Goal: Understand process/instructions: Learn how to perform a task or action

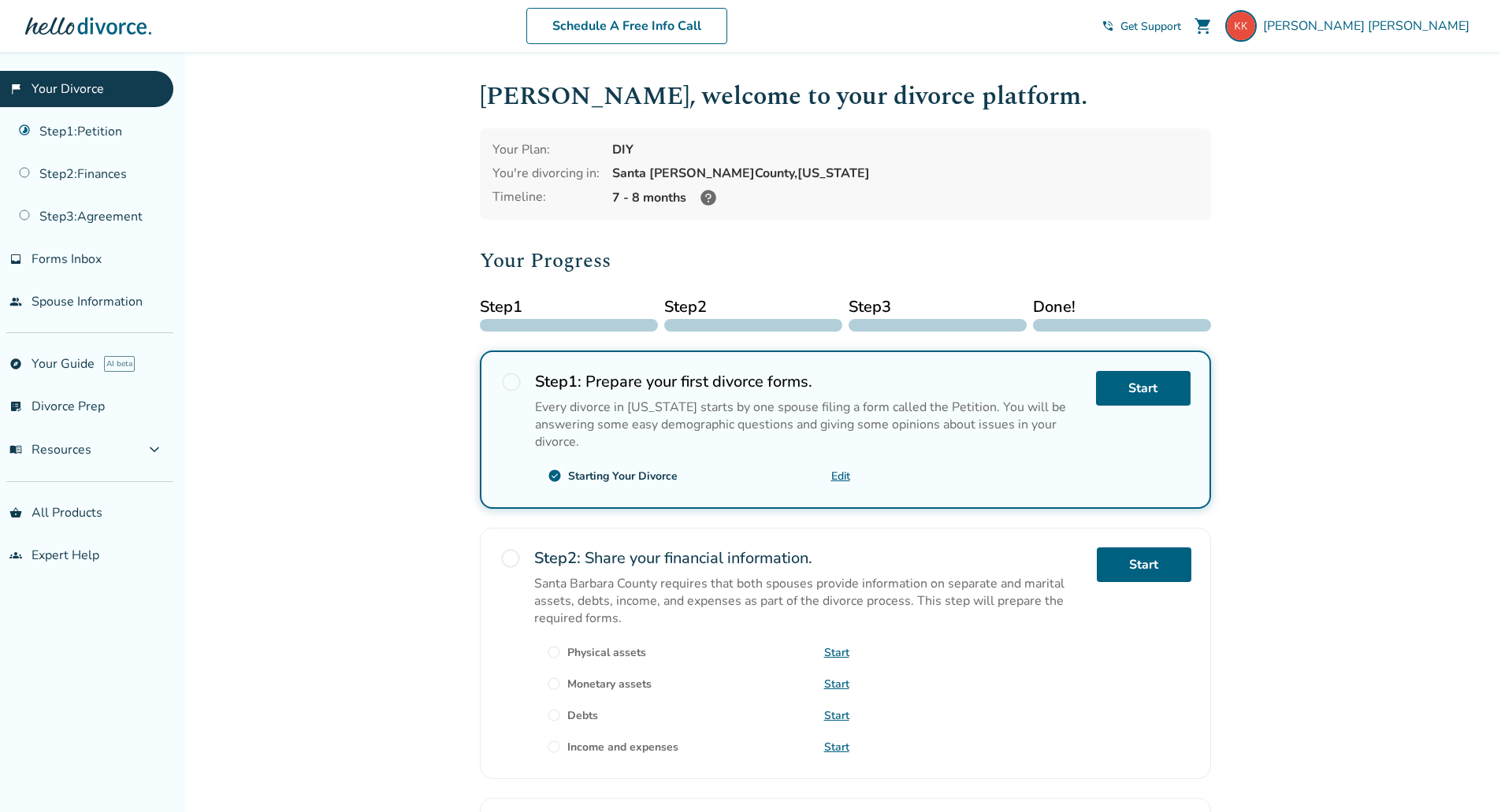
click at [512, 382] on span "radio_button_unchecked" at bounding box center [512, 382] width 22 height 22
click at [838, 408] on p "Every divorce in California starts by one spouse filing a form called the Petit…" at bounding box center [809, 424] width 549 height 52
click at [66, 132] on link "Step 1 : Petition" at bounding box center [86, 131] width 174 height 36
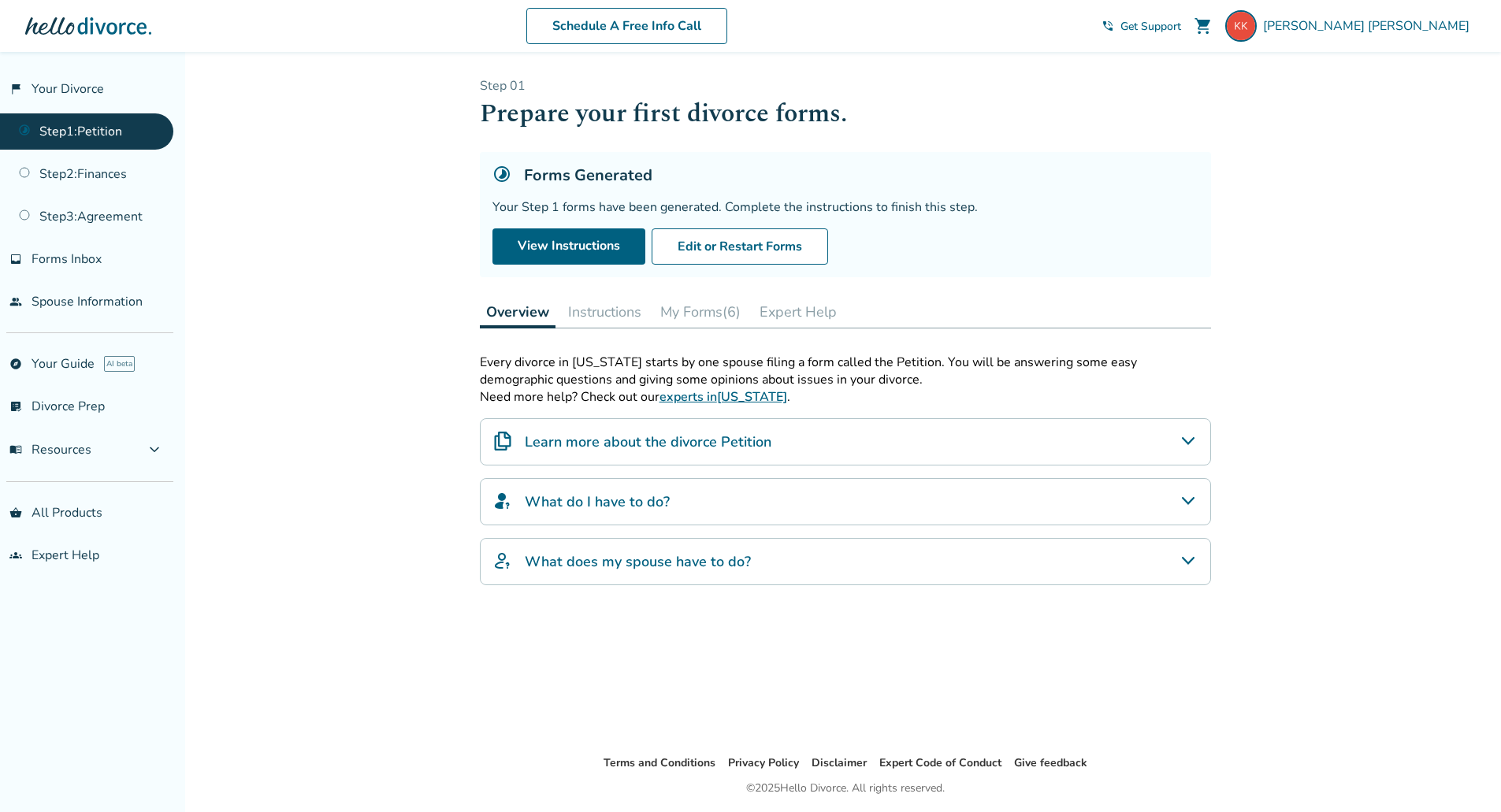
click at [616, 308] on button "Instructions" at bounding box center [605, 312] width 86 height 31
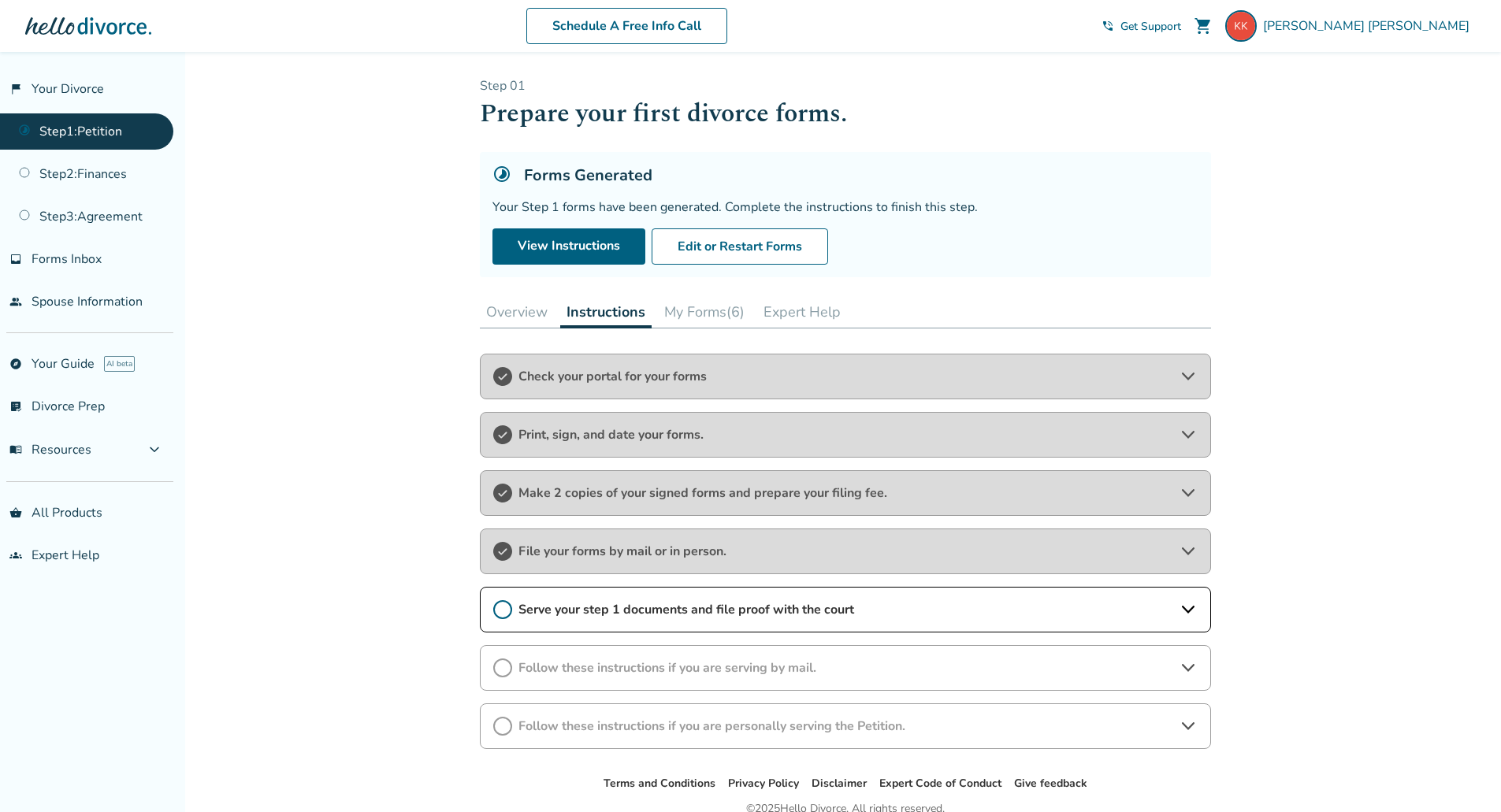
click at [1042, 605] on span "Serve your step 1 documents and file proof with the court" at bounding box center [845, 610] width 654 height 18
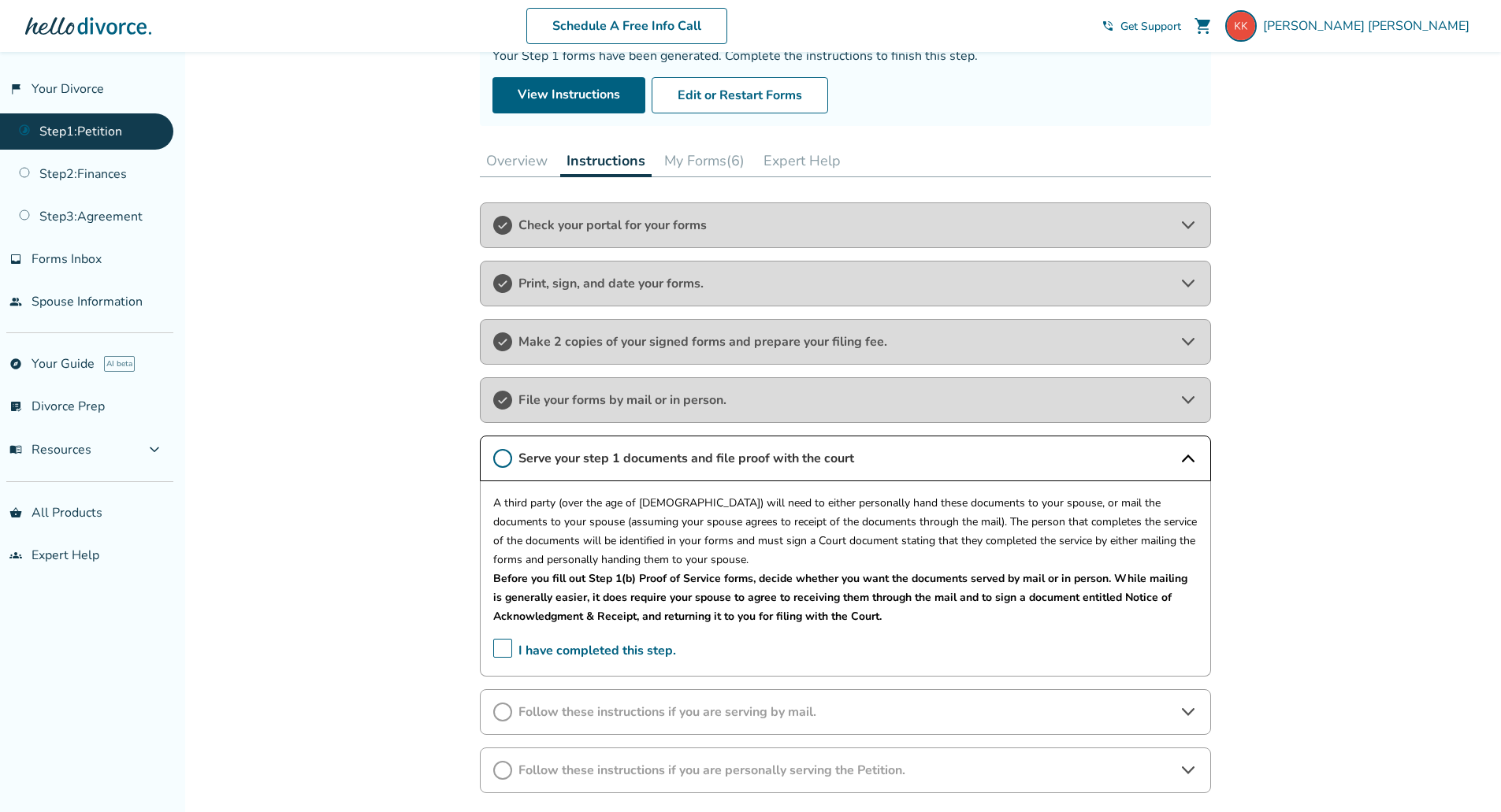
scroll to position [157, 0]
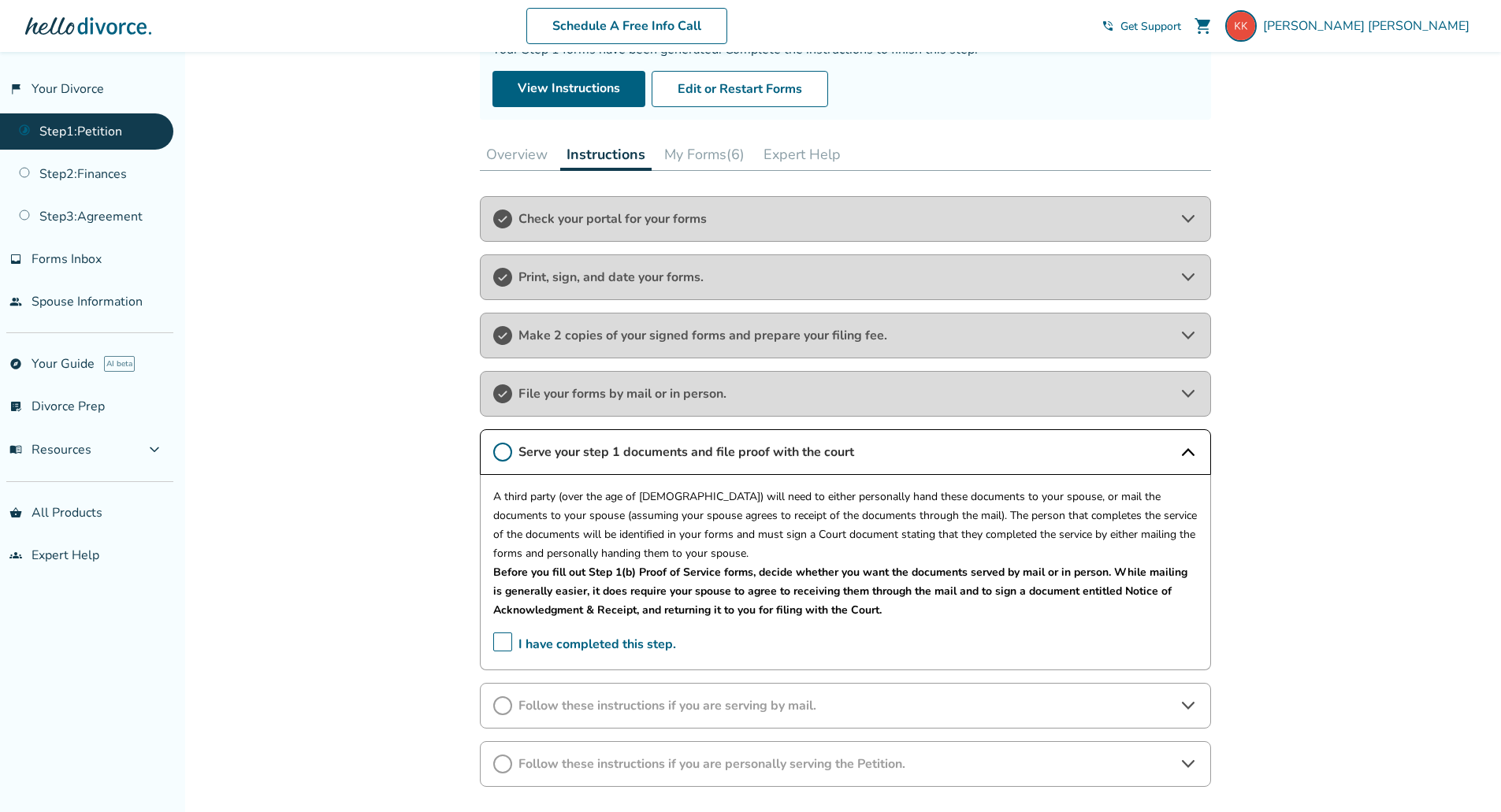
click at [501, 451] on icon at bounding box center [503, 452] width 19 height 19
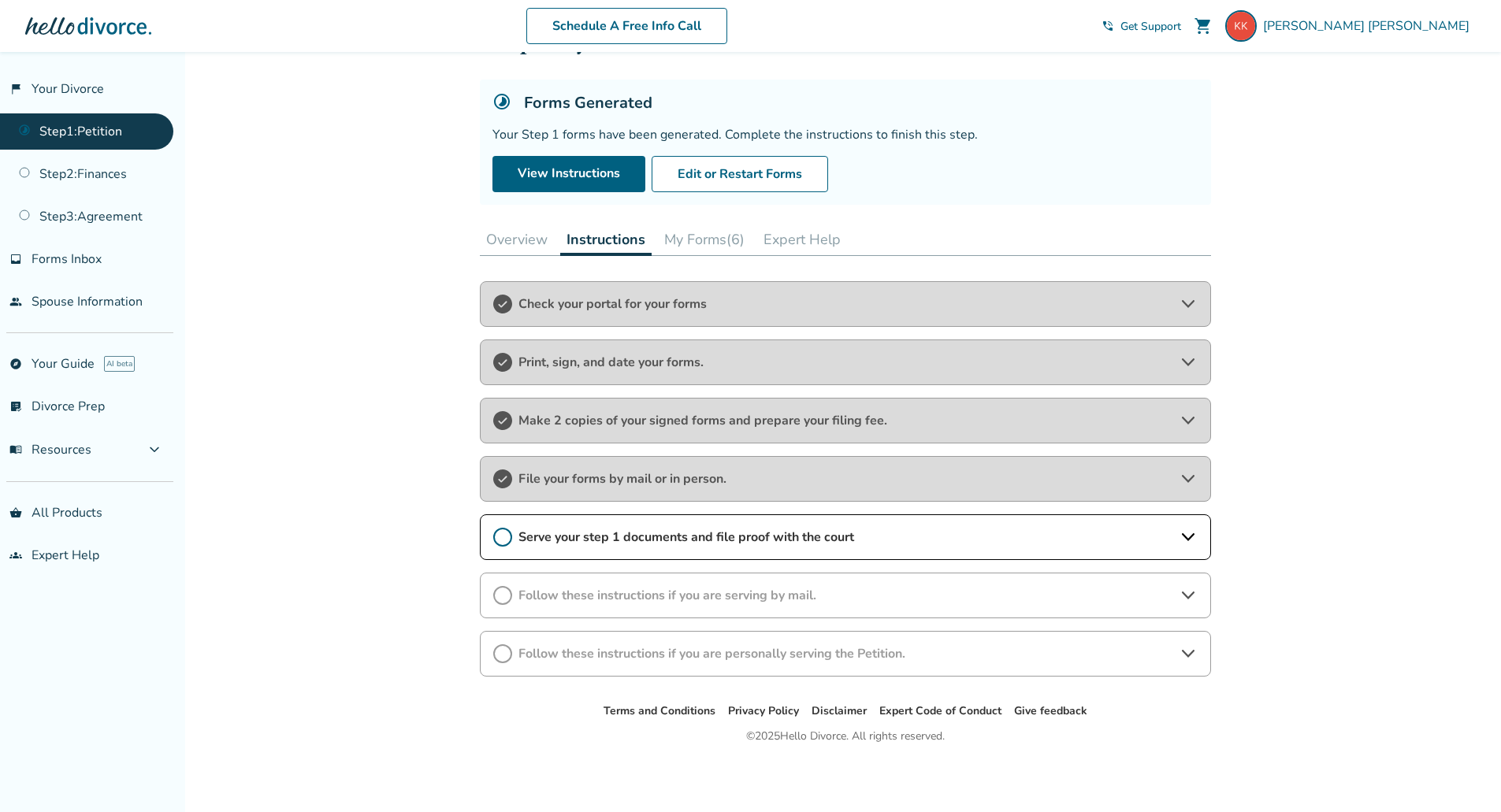
scroll to position [73, 0]
click at [499, 536] on icon at bounding box center [503, 537] width 19 height 19
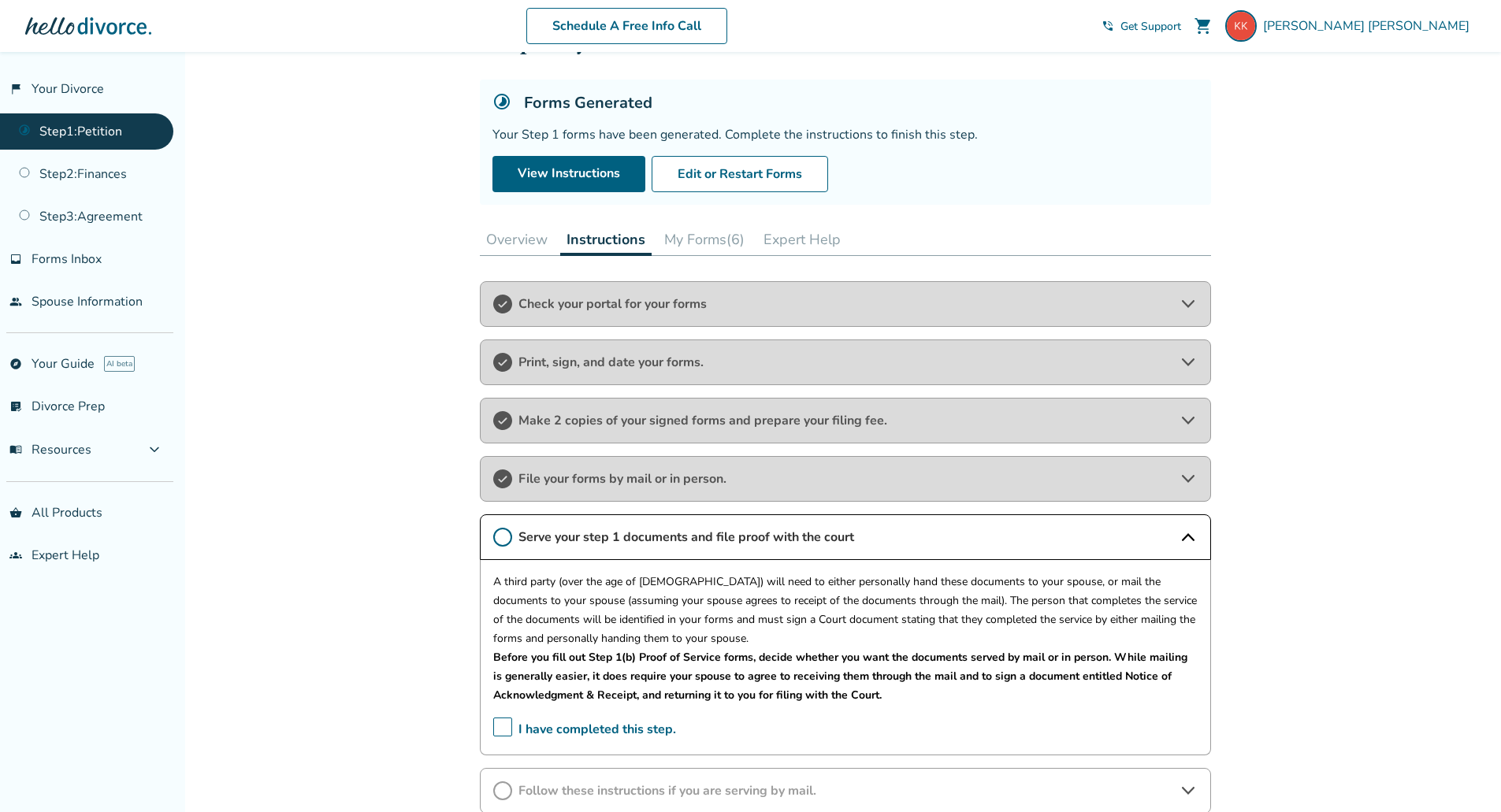
scroll to position [157, 0]
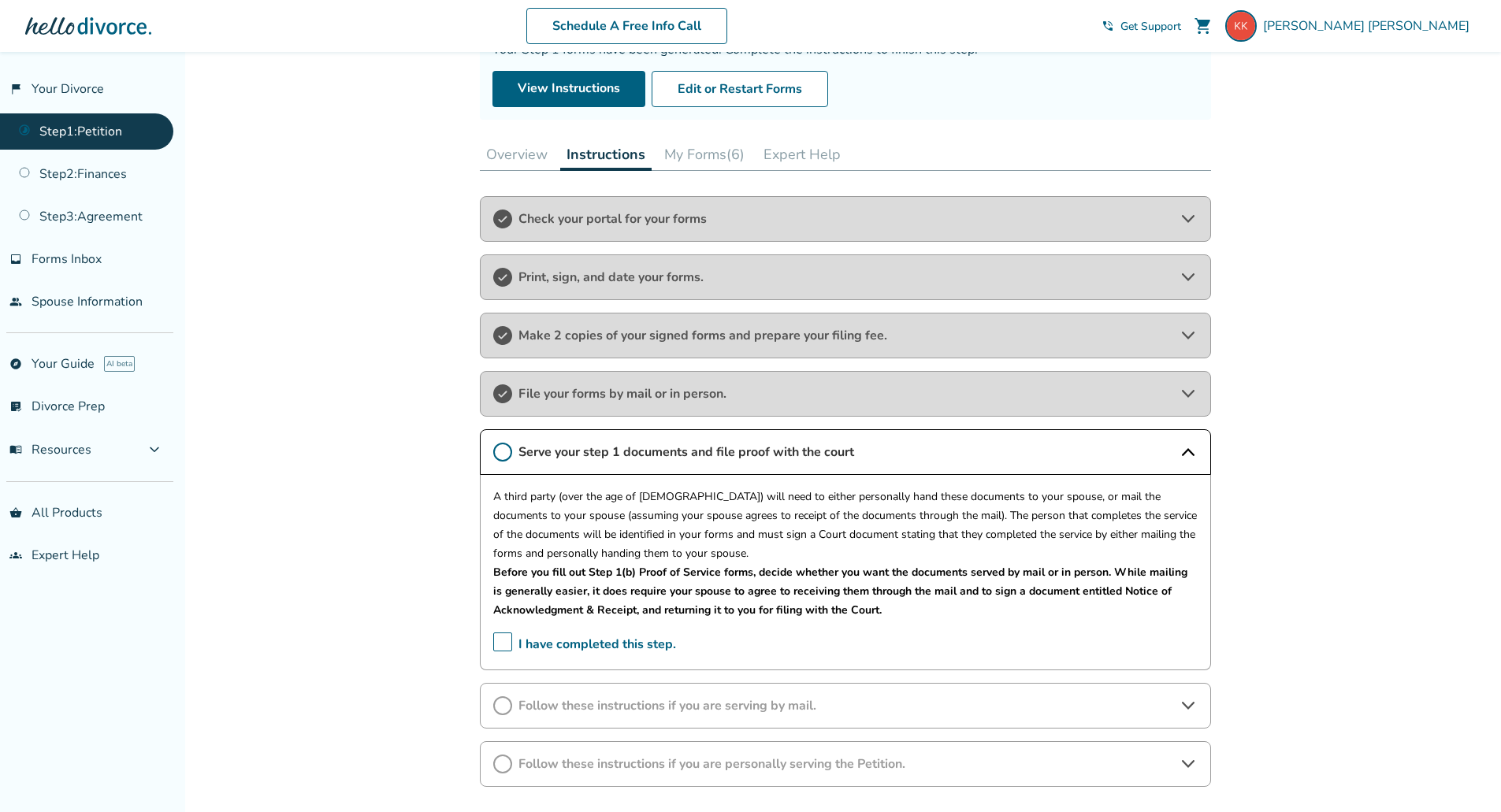
click at [505, 643] on span "I have completed this step." at bounding box center [585, 644] width 183 height 25
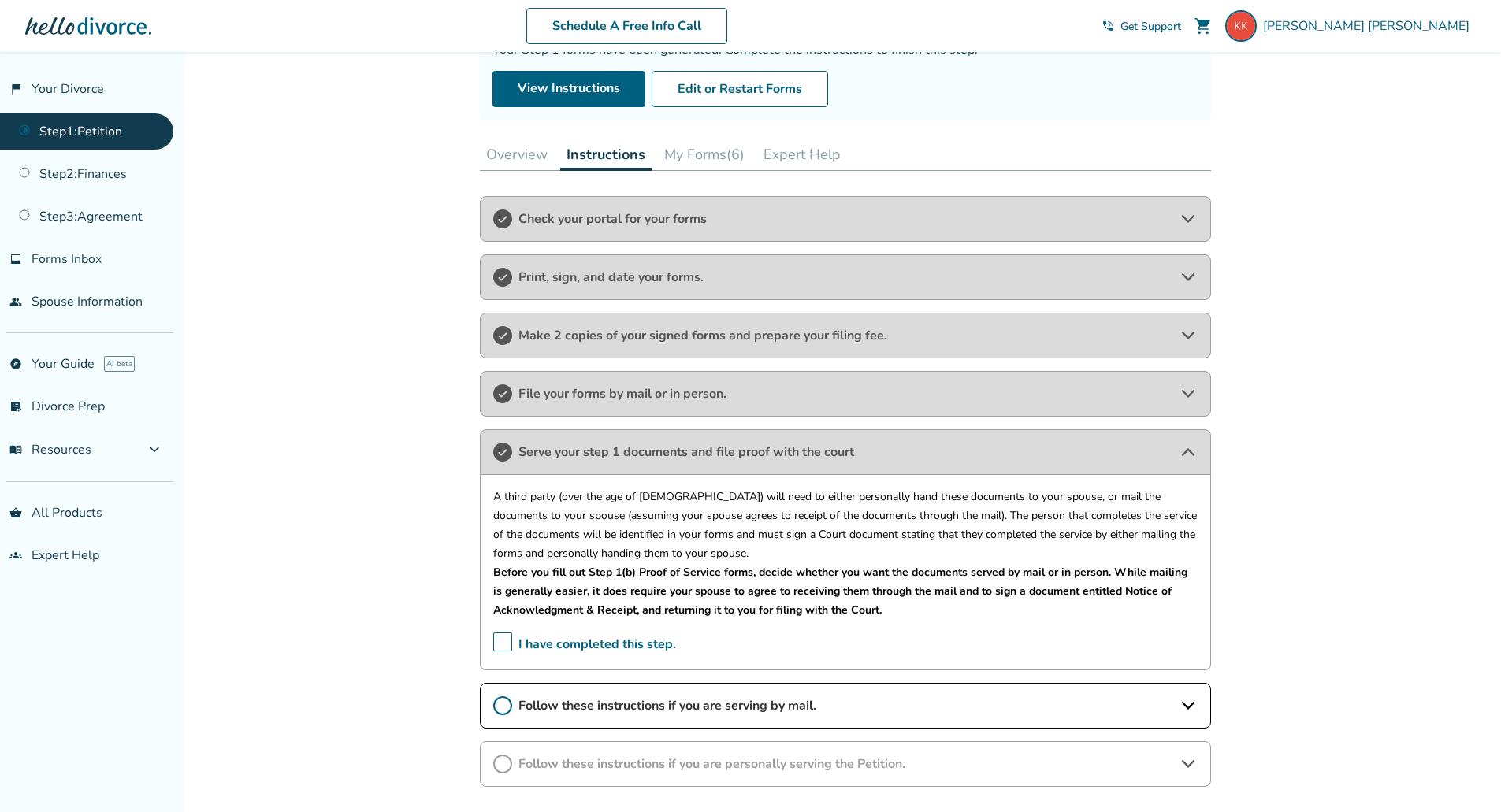
click at [1190, 452] on icon at bounding box center [1188, 452] width 13 height 8
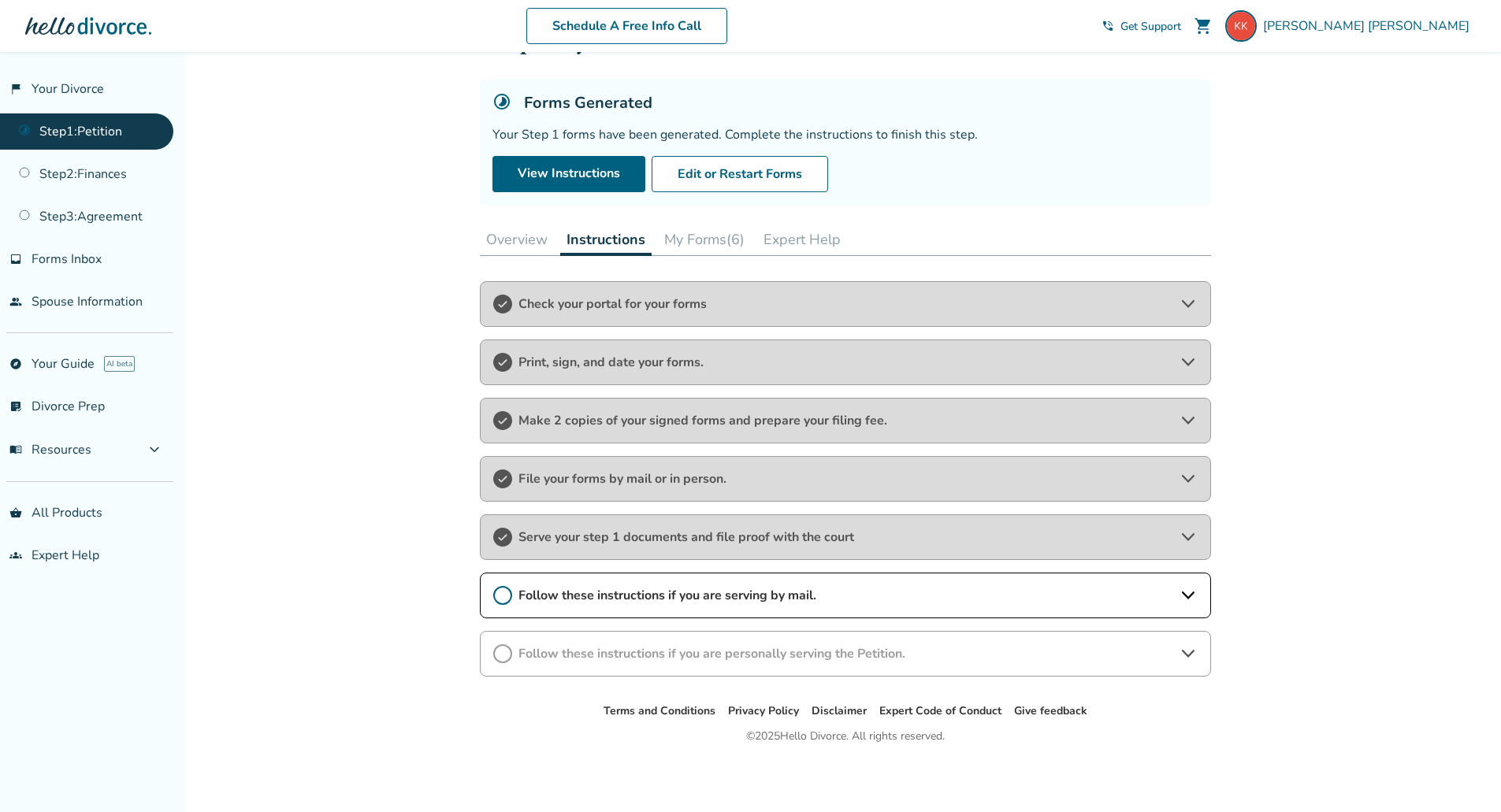
scroll to position [73, 0]
click at [1000, 589] on span "Follow these instructions if you are serving by mail." at bounding box center [845, 595] width 654 height 18
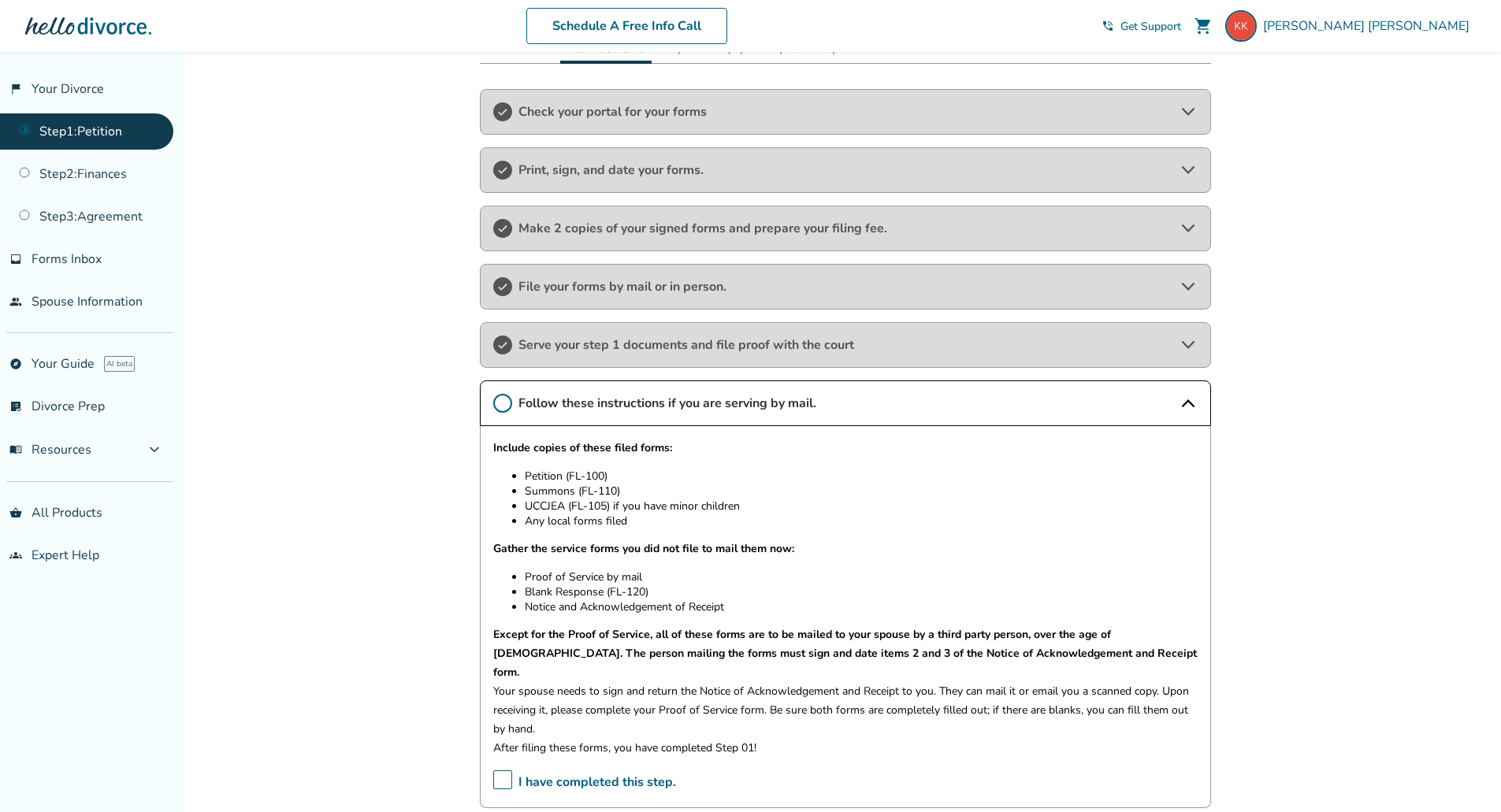
scroll to position [315, 0]
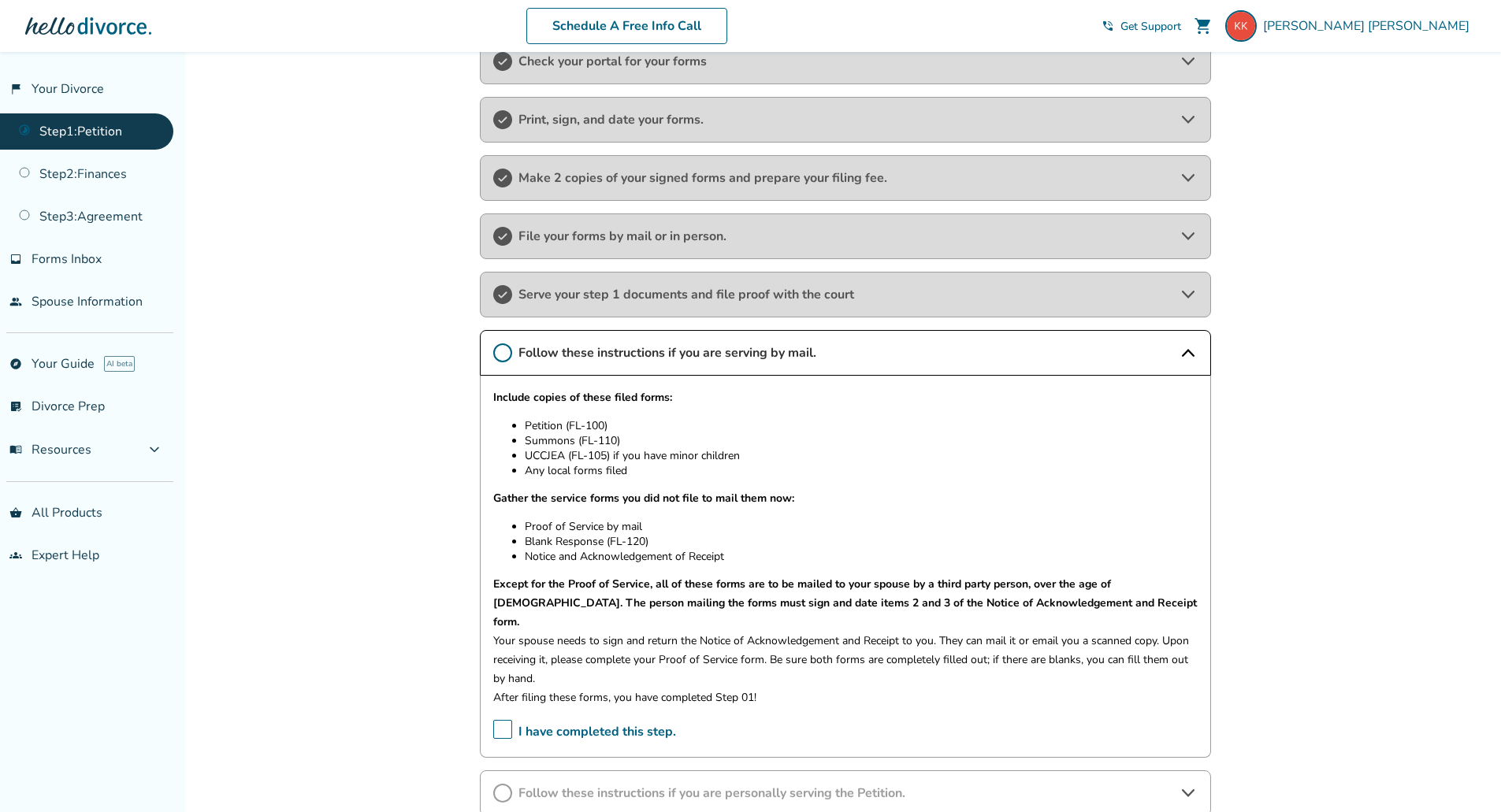
click at [504, 720] on span "I have completed this step." at bounding box center [585, 732] width 183 height 25
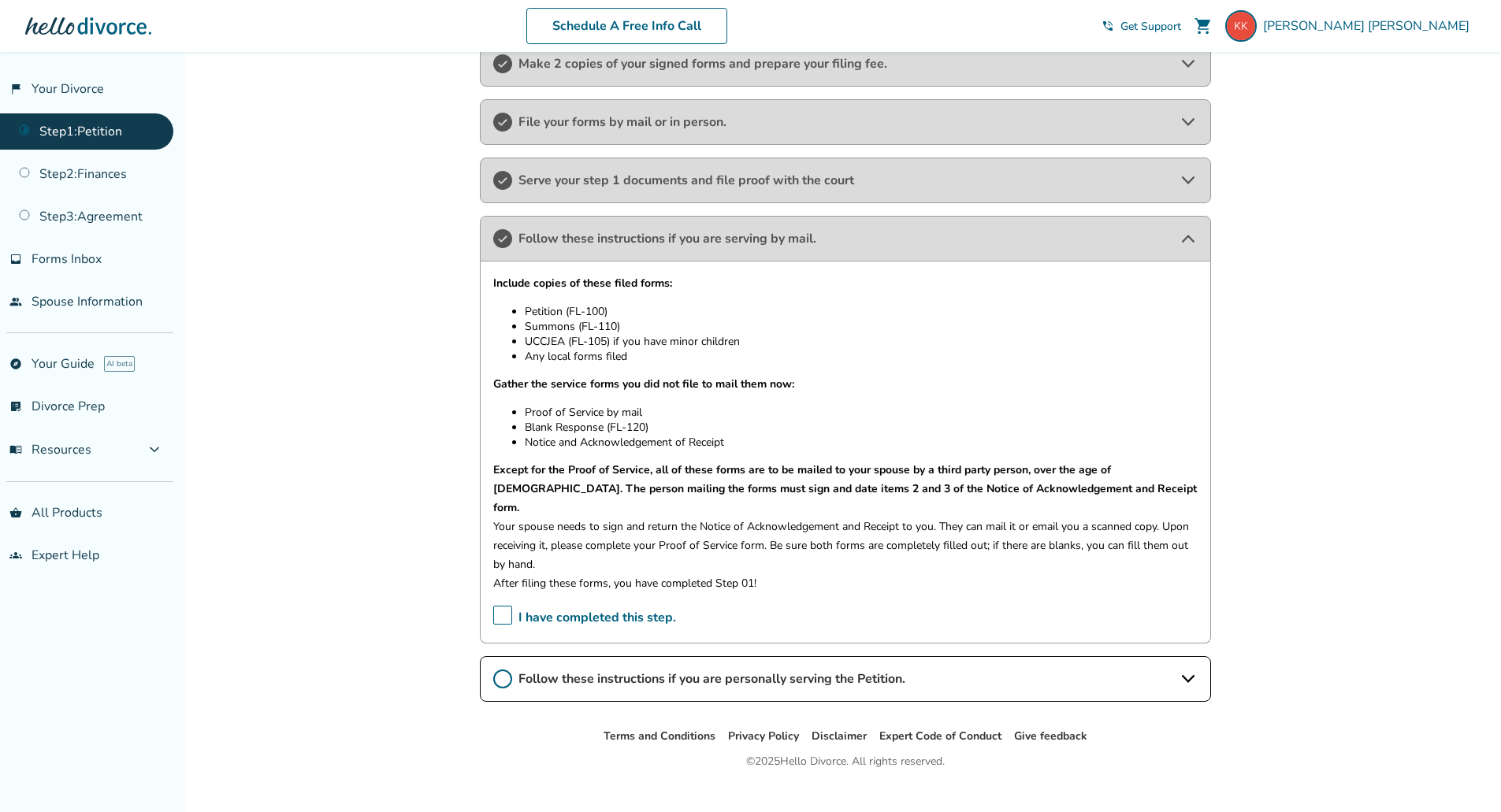
scroll to position [436, 0]
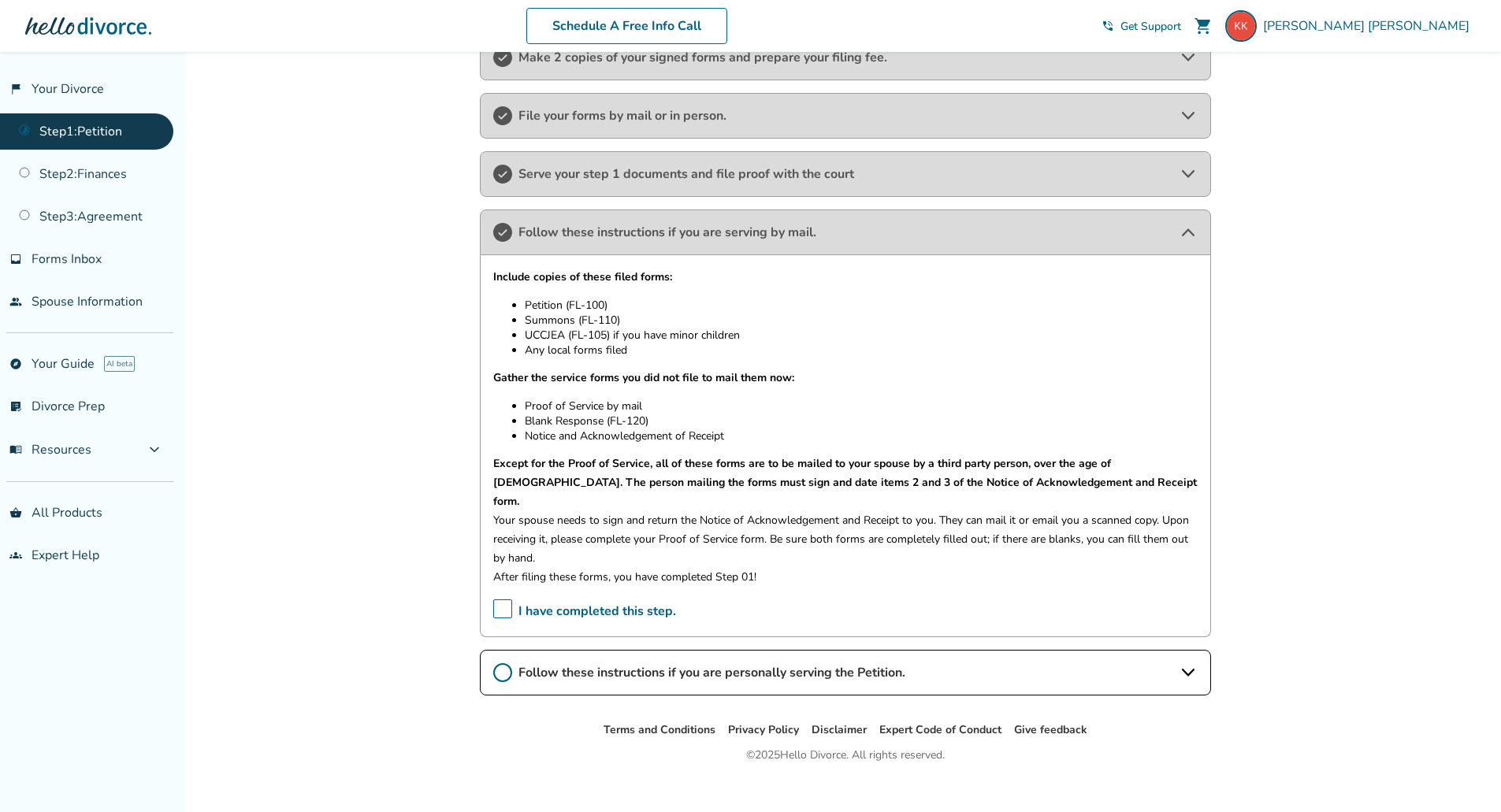
click at [1192, 230] on icon at bounding box center [1188, 233] width 19 height 19
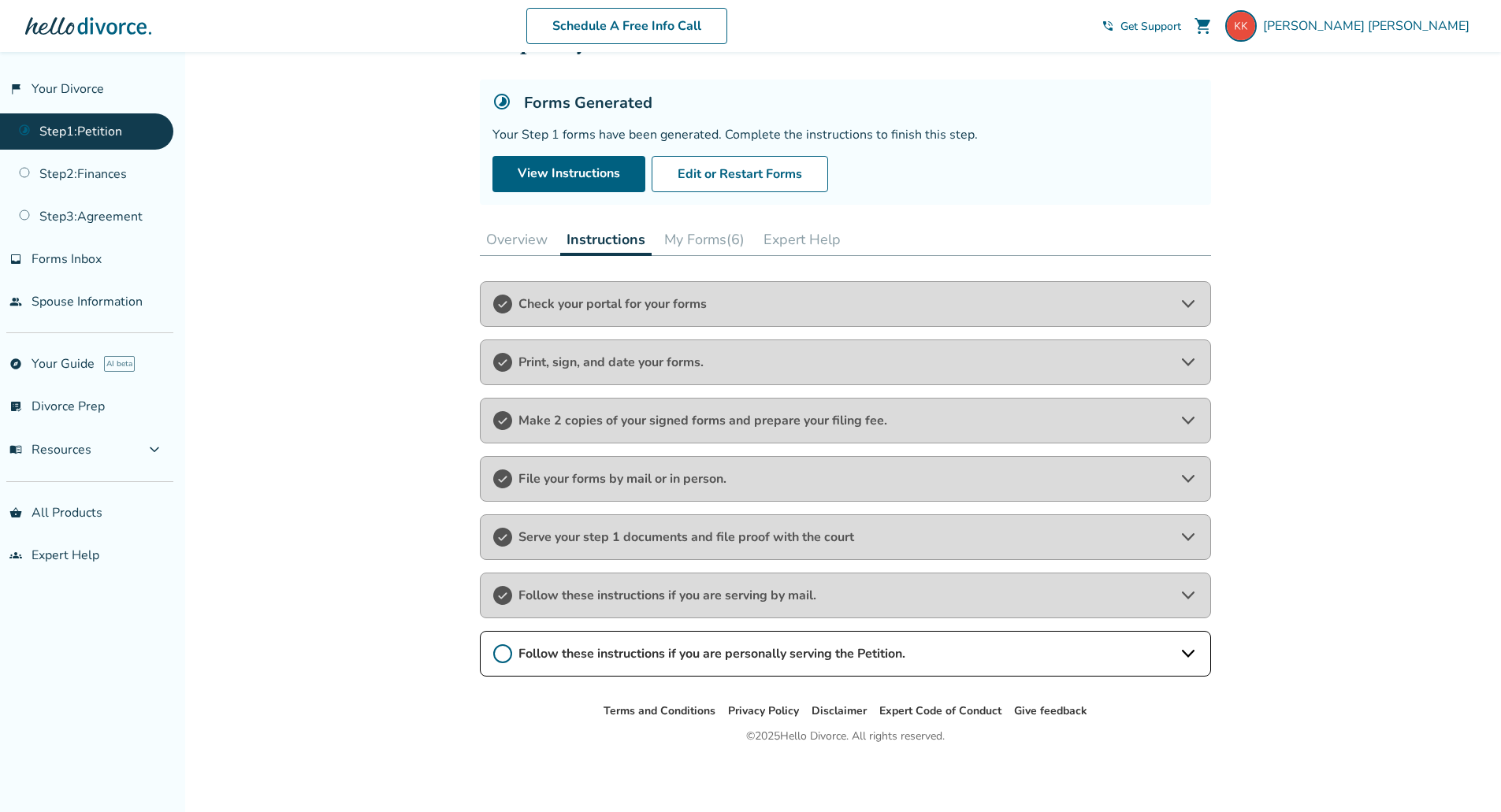
scroll to position [73, 0]
click at [591, 651] on span "Follow these instructions if you are personally serving the Petition." at bounding box center [845, 654] width 654 height 18
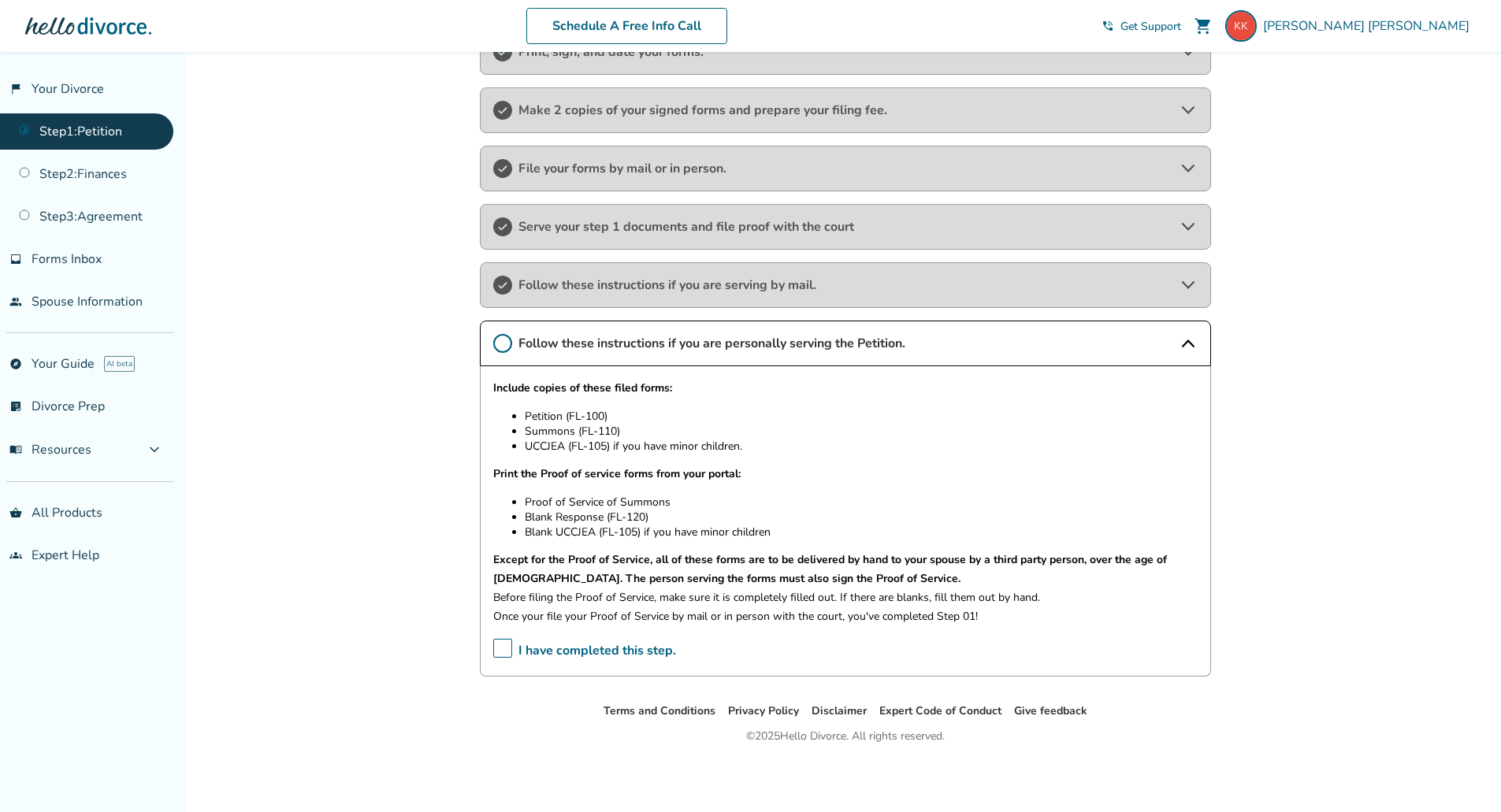
click at [501, 646] on span "I have completed this step." at bounding box center [585, 651] width 183 height 25
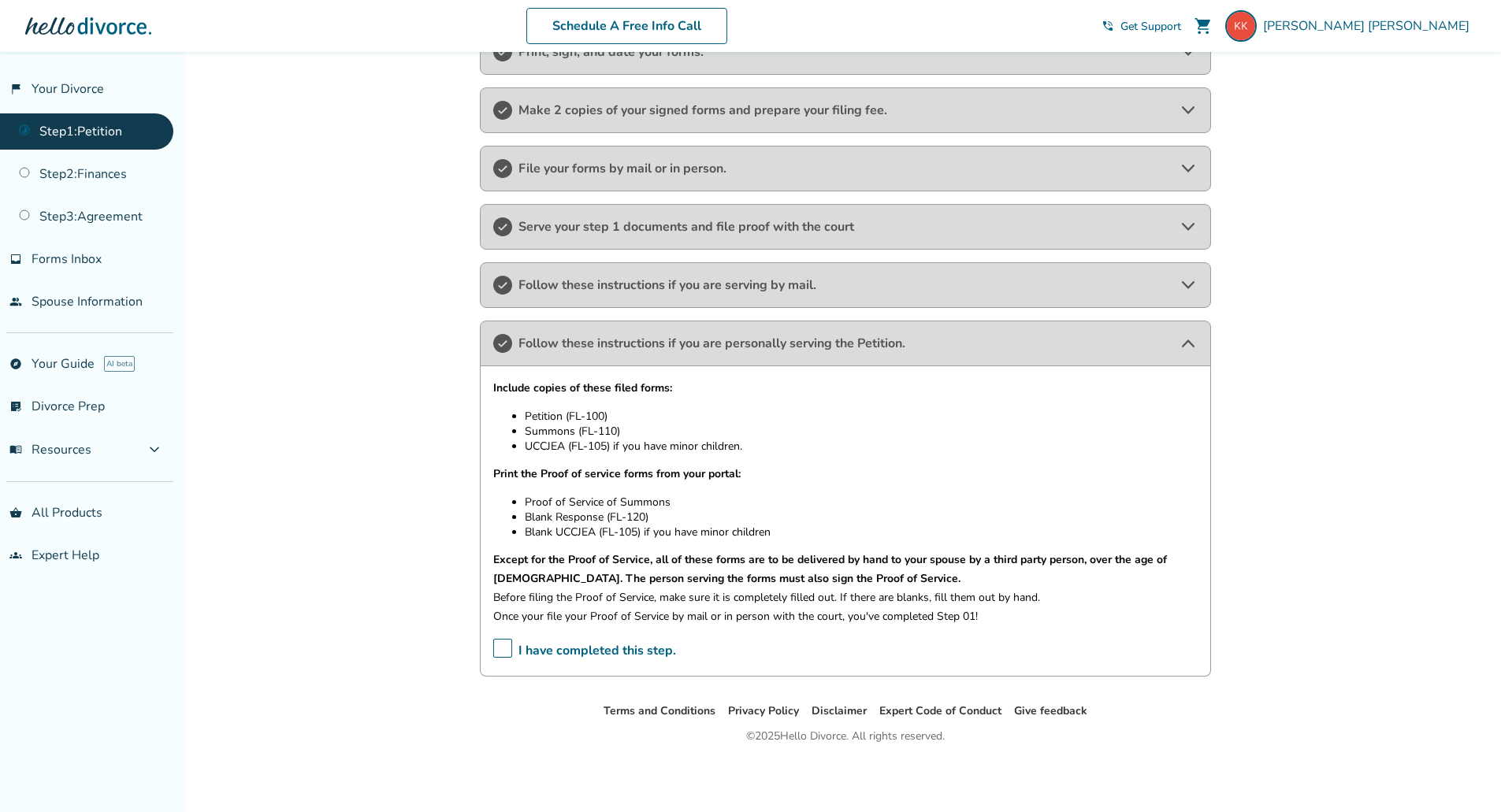
click at [1188, 347] on icon at bounding box center [1188, 344] width 19 height 19
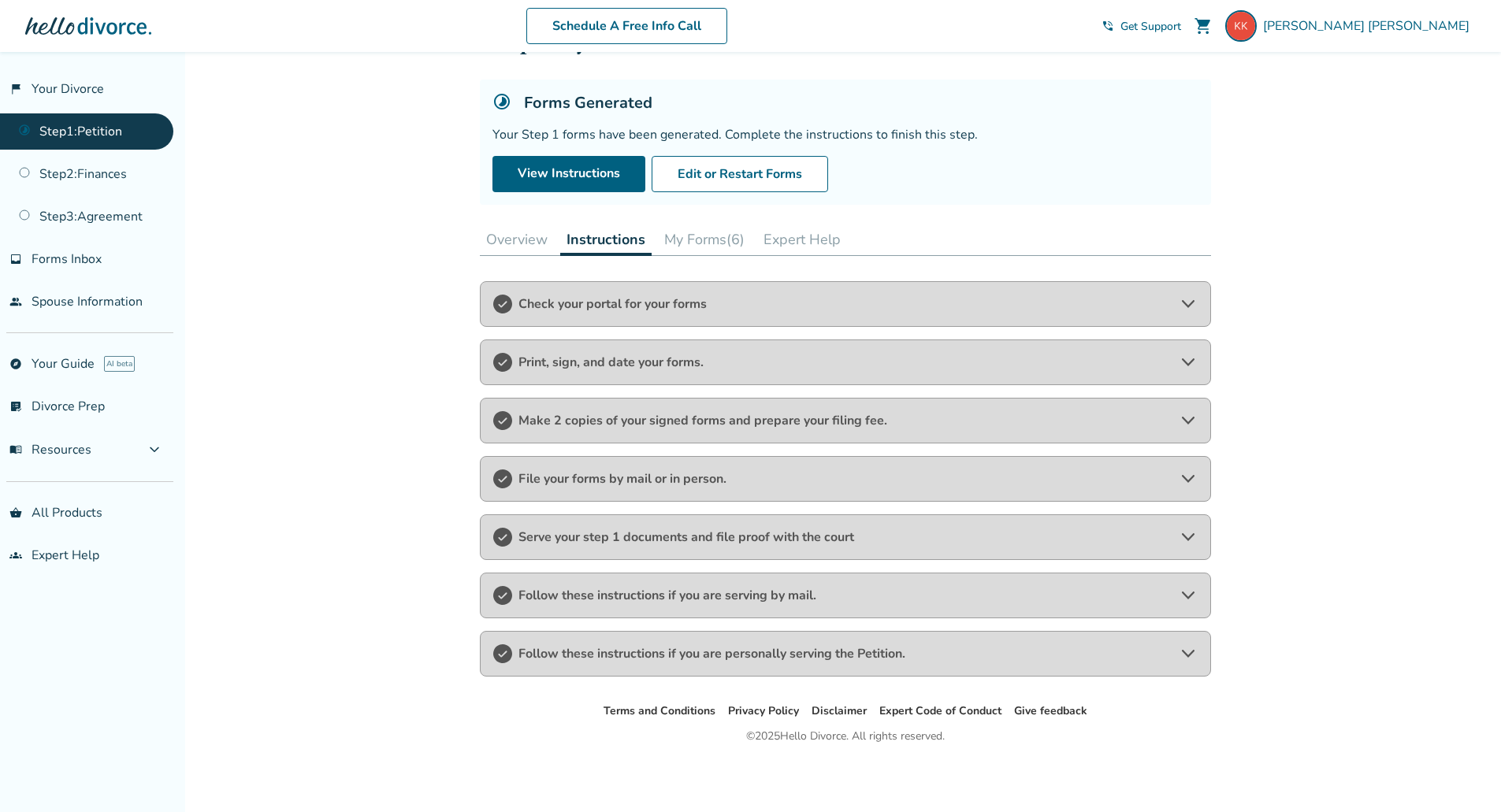
scroll to position [73, 0]
click at [111, 175] on link "Step 2 : Finances" at bounding box center [86, 173] width 174 height 36
